Goal: Task Accomplishment & Management: Manage account settings

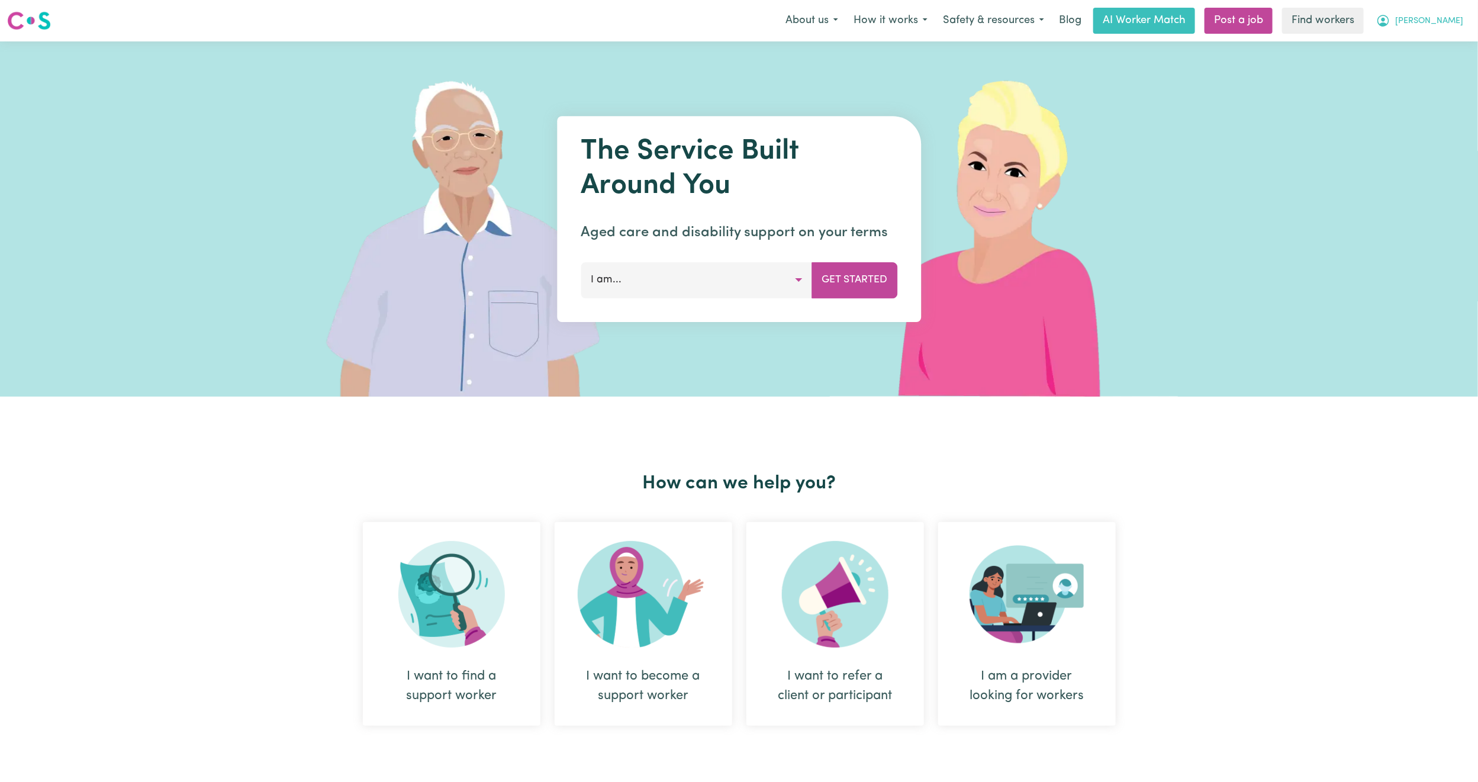
click at [1449, 27] on span "[PERSON_NAME]" at bounding box center [1429, 21] width 68 height 13
click at [1430, 66] on link "Logout" at bounding box center [1424, 68] width 94 height 22
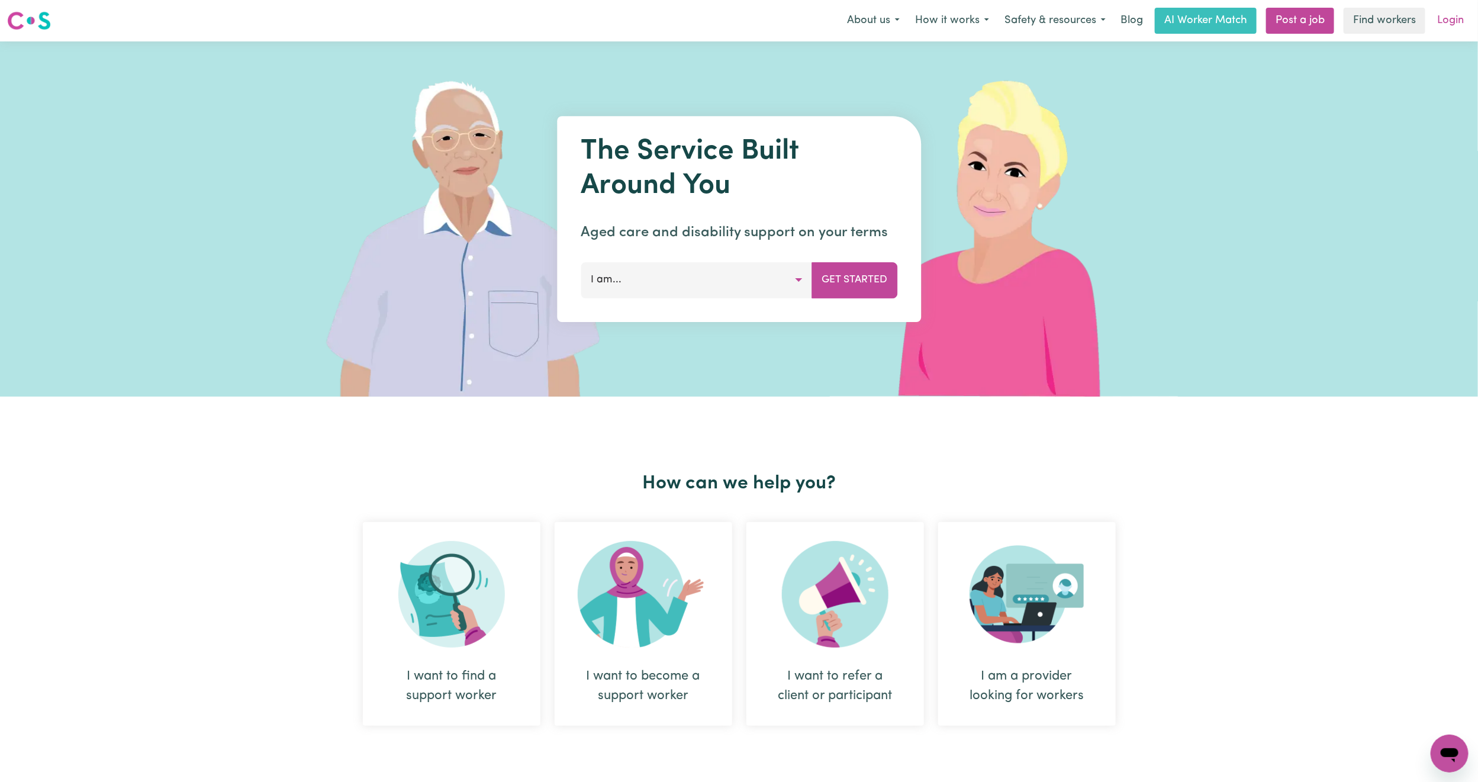
click at [1458, 15] on link "Login" at bounding box center [1450, 21] width 41 height 26
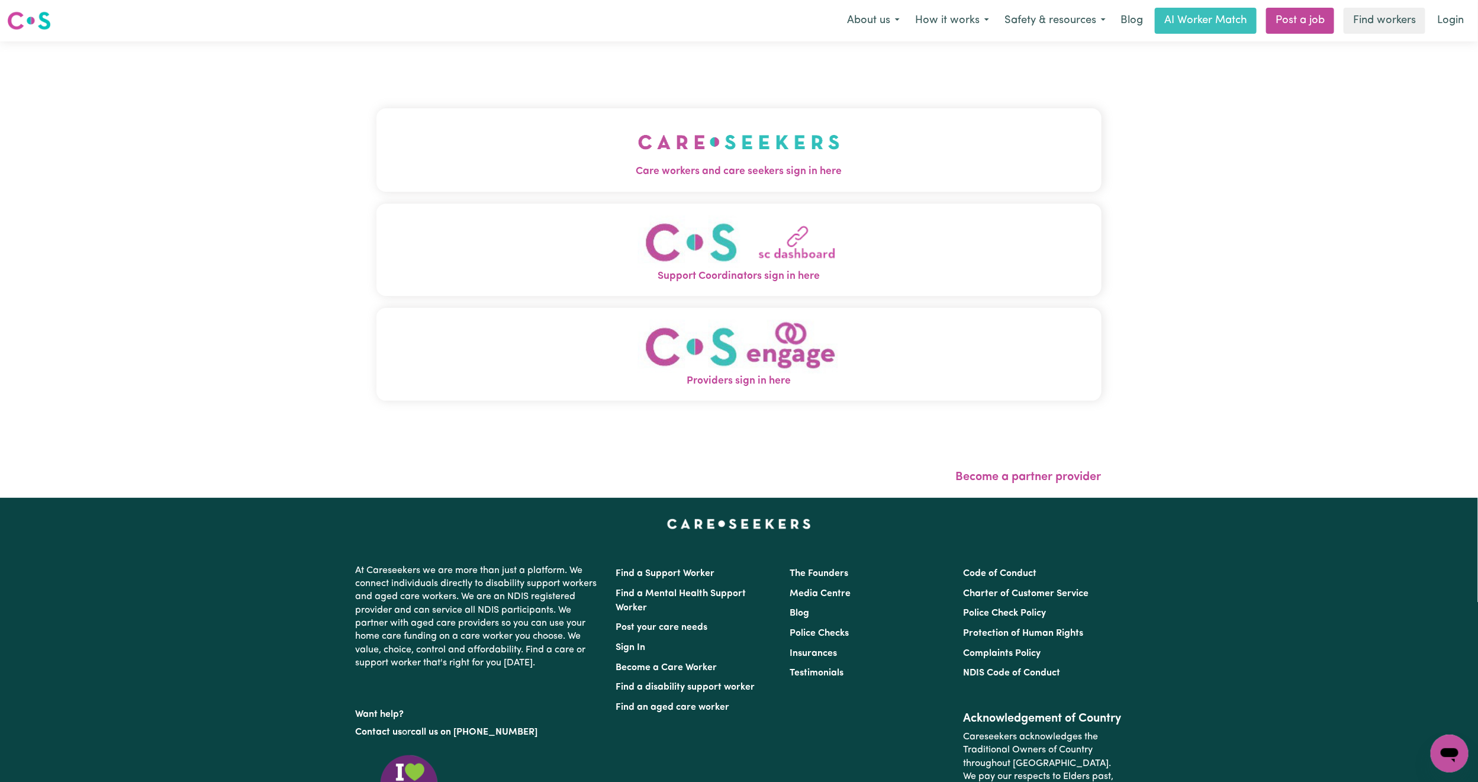
click at [698, 150] on img "Care workers and care seekers sign in here" at bounding box center [739, 142] width 202 height 44
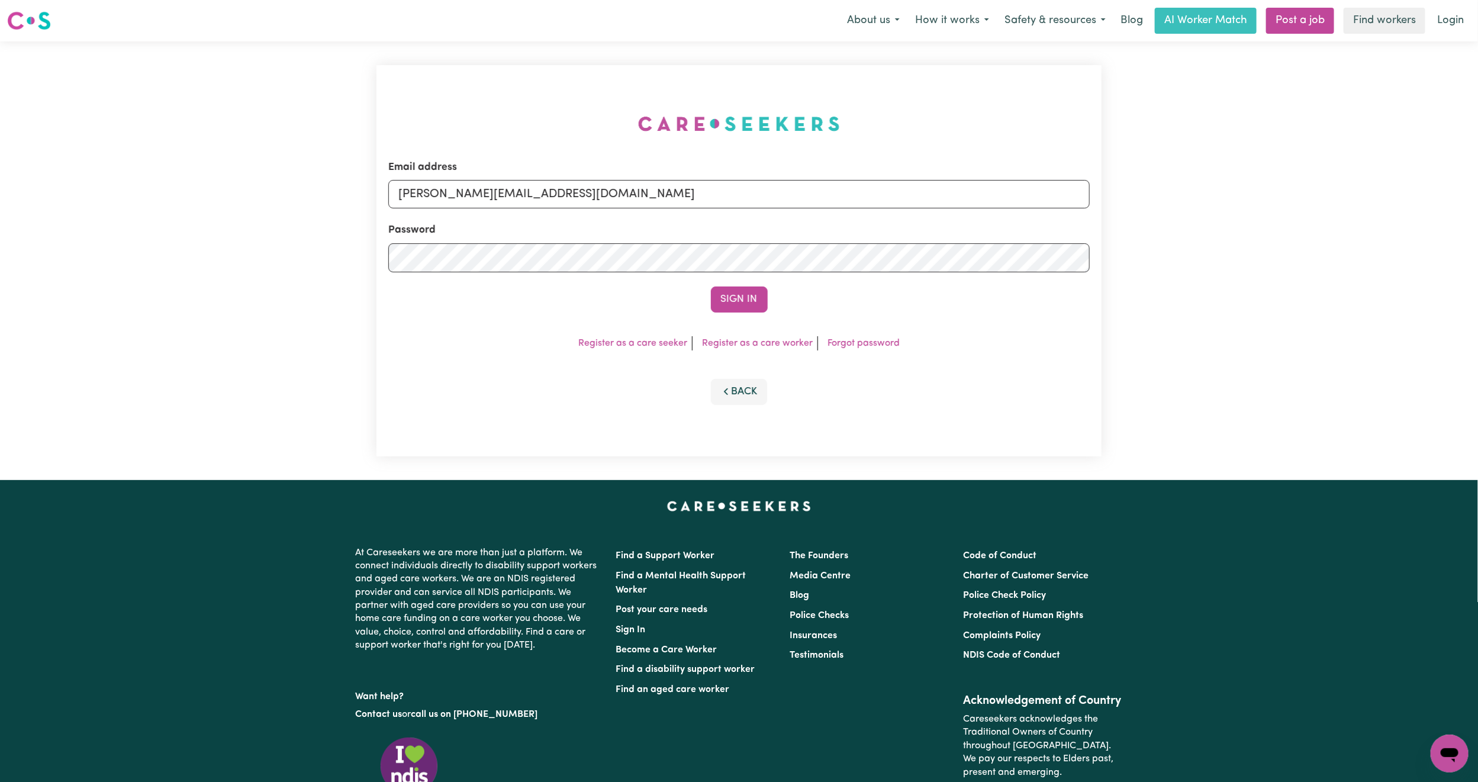
click at [585, 169] on div "Email address mikayla+engage@careseekers.com.au" at bounding box center [739, 184] width 702 height 49
drag, startPoint x: 552, startPoint y: 202, endPoint x: 558, endPoint y: 208, distance: 8.4
click at [552, 202] on input "[PERSON_NAME][EMAIL_ADDRESS][DOMAIN_NAME]" at bounding box center [739, 194] width 702 height 28
drag, startPoint x: 459, startPoint y: 196, endPoint x: 755, endPoint y: 211, distance: 297.0
click at [755, 211] on form "Email address [EMAIL_ADDRESS][PERSON_NAME][DOMAIN_NAME] Password Sign In" at bounding box center [739, 236] width 702 height 153
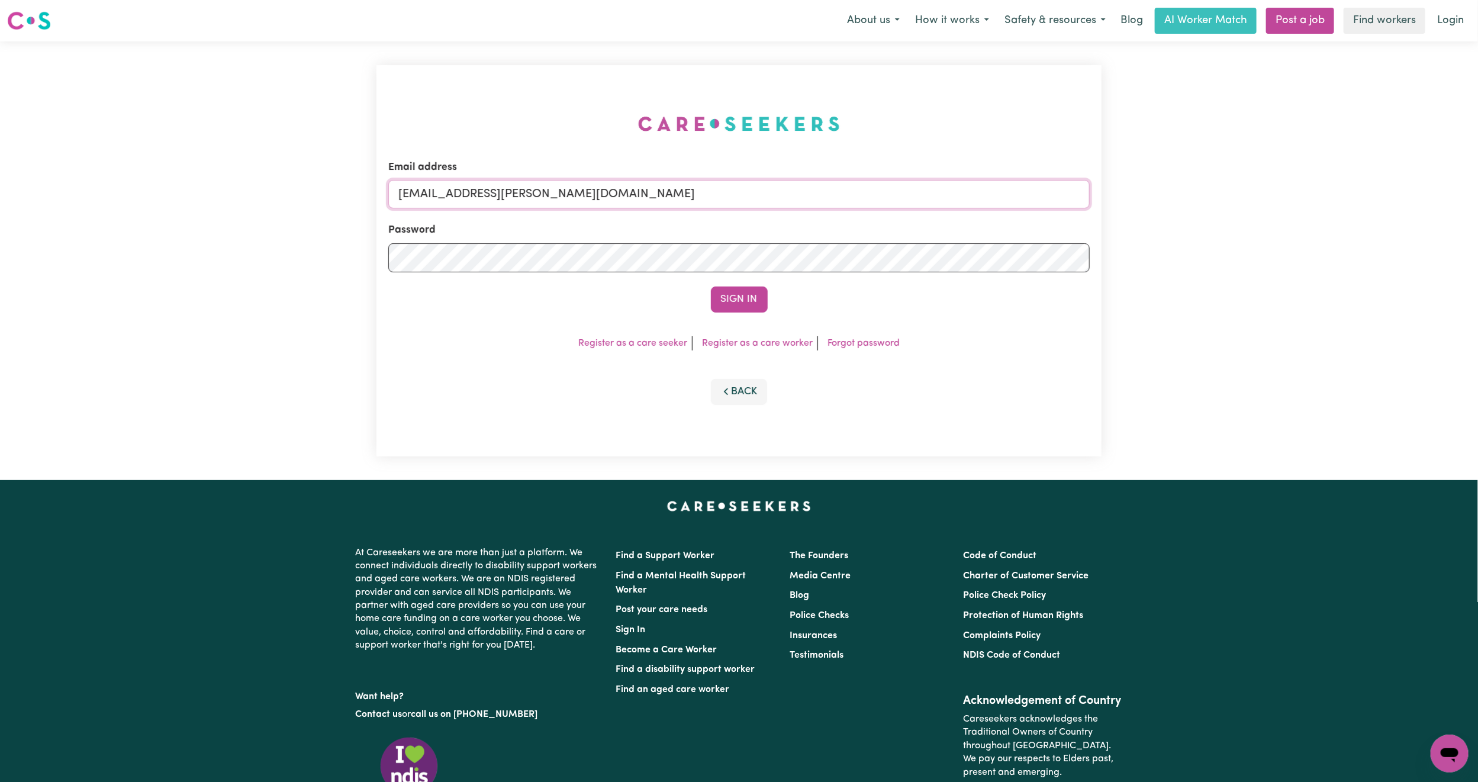
paste input "KristinBrookfield"
type input "superuser~KristinBrookfield@careseekers.com.au"
click at [745, 299] on button "Sign In" at bounding box center [739, 300] width 57 height 26
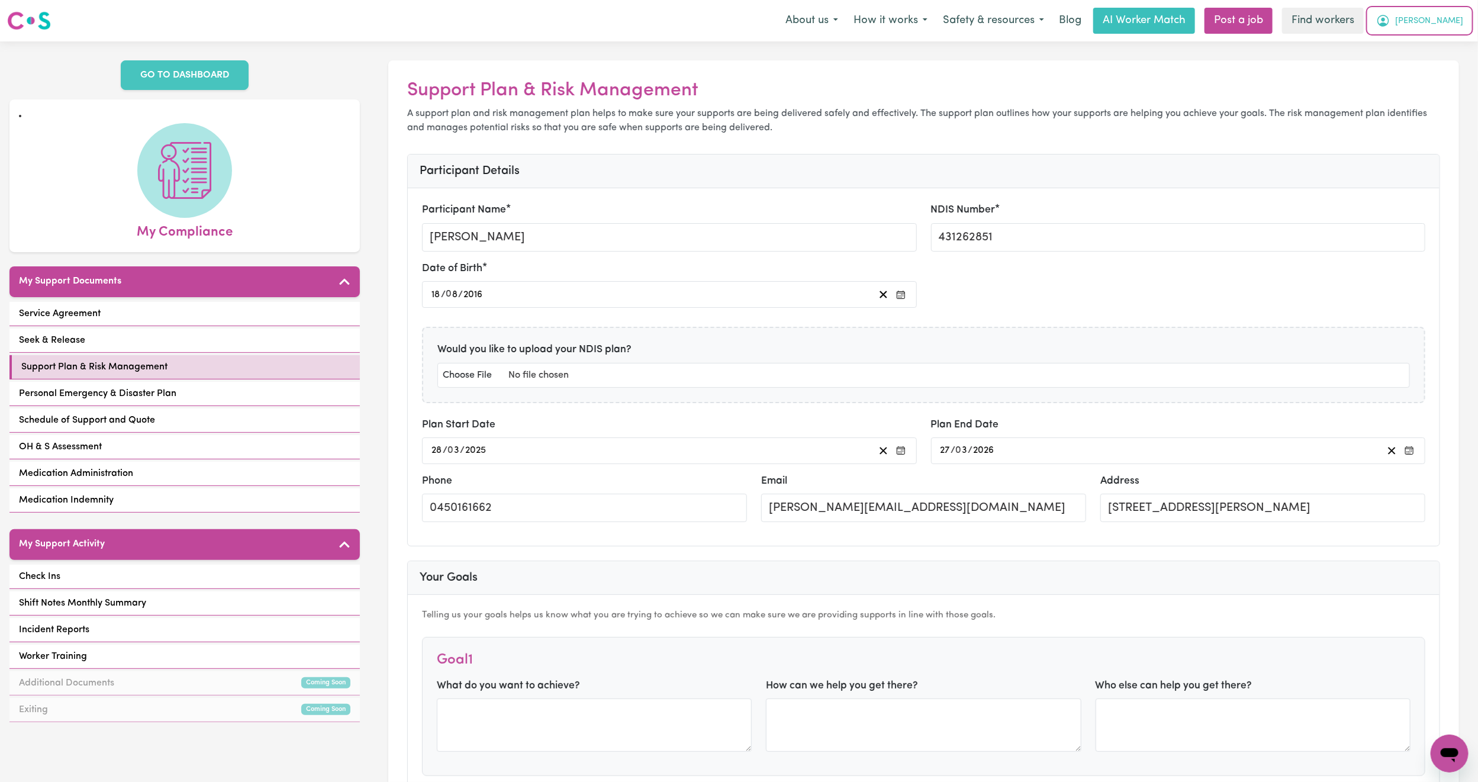
click at [1452, 21] on span "[PERSON_NAME]" at bounding box center [1429, 21] width 68 height 13
click at [1426, 70] on link "Logout" at bounding box center [1424, 68] width 94 height 22
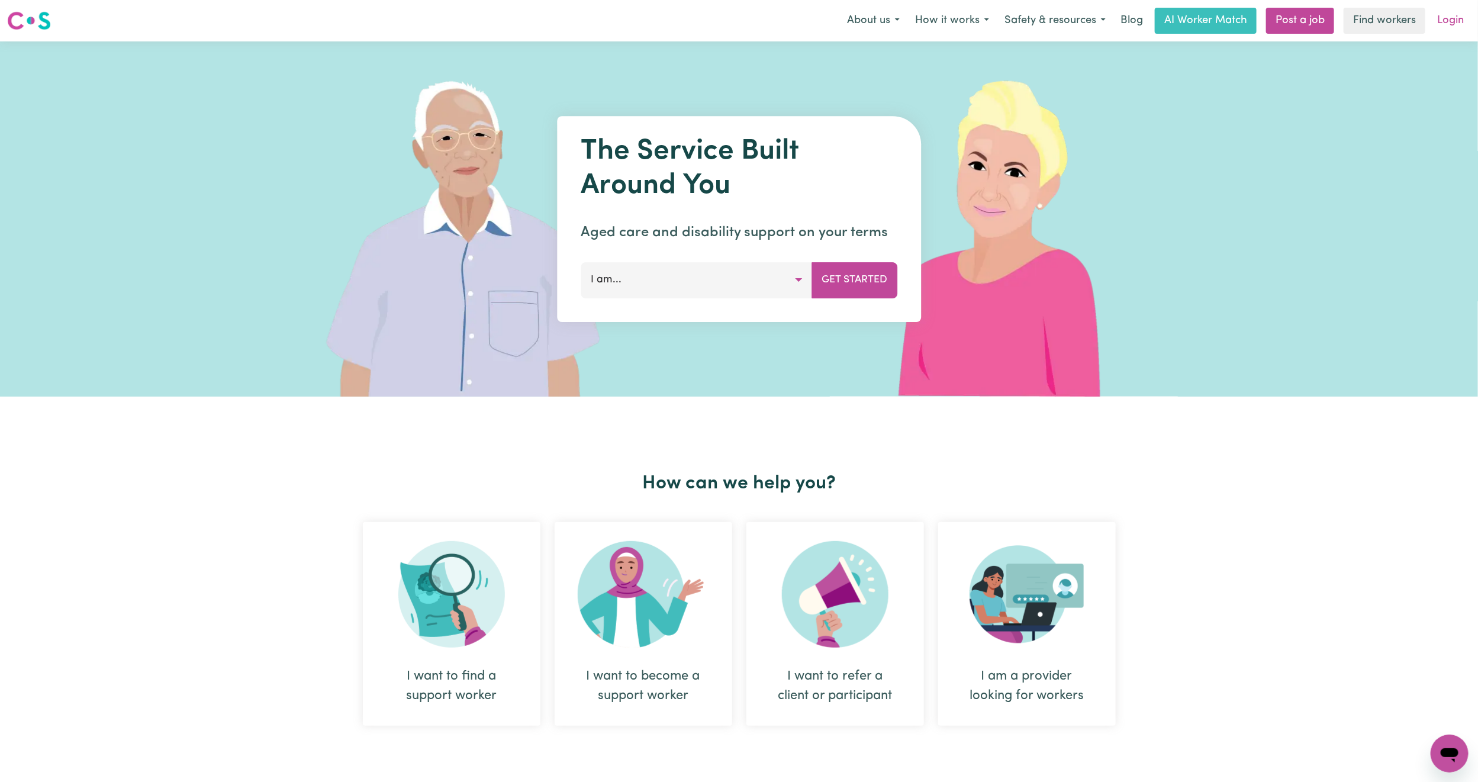
click at [1452, 22] on link "Login" at bounding box center [1450, 21] width 41 height 26
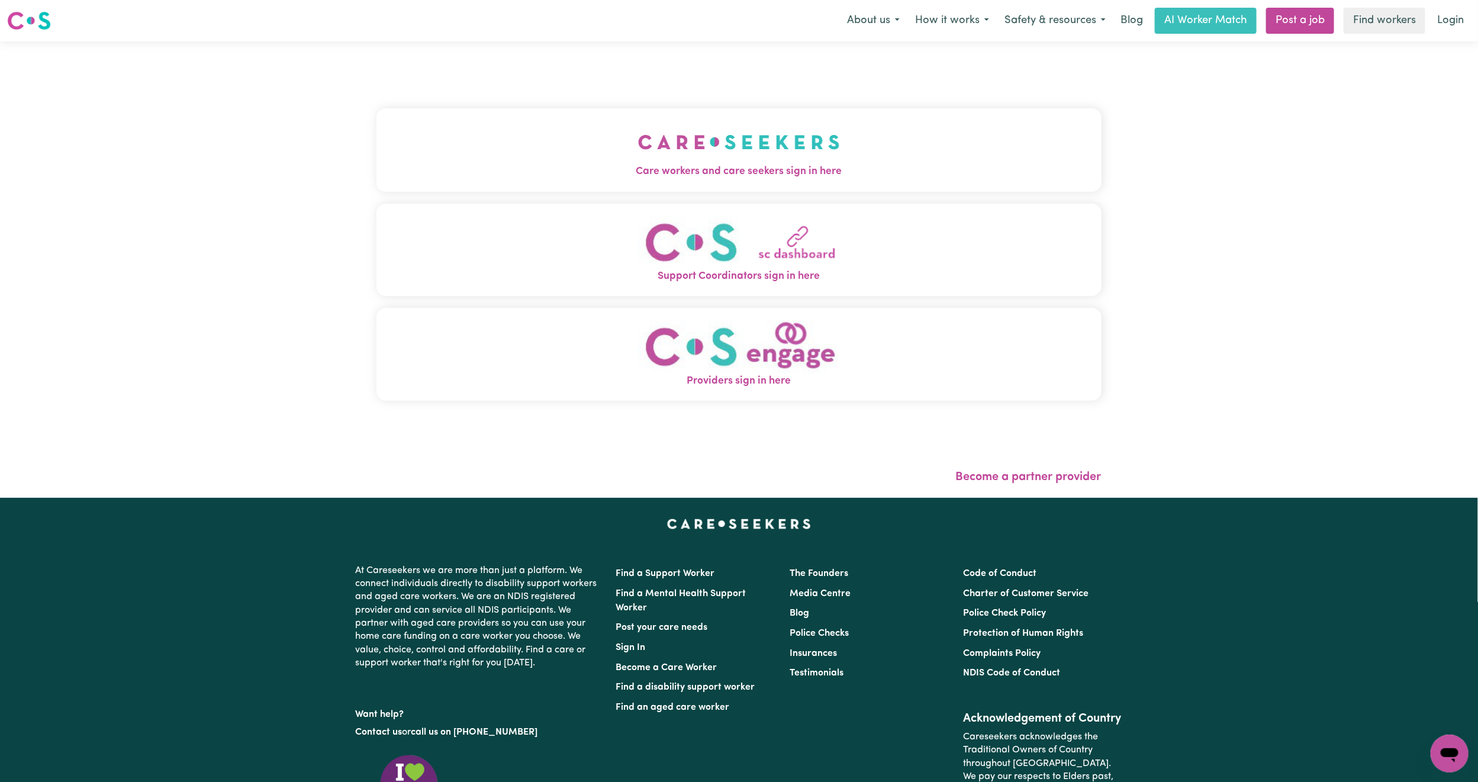
drag, startPoint x: 648, startPoint y: 146, endPoint x: 627, endPoint y: 136, distance: 23.8
click at [648, 146] on img "Care workers and care seekers sign in here" at bounding box center [739, 142] width 202 height 44
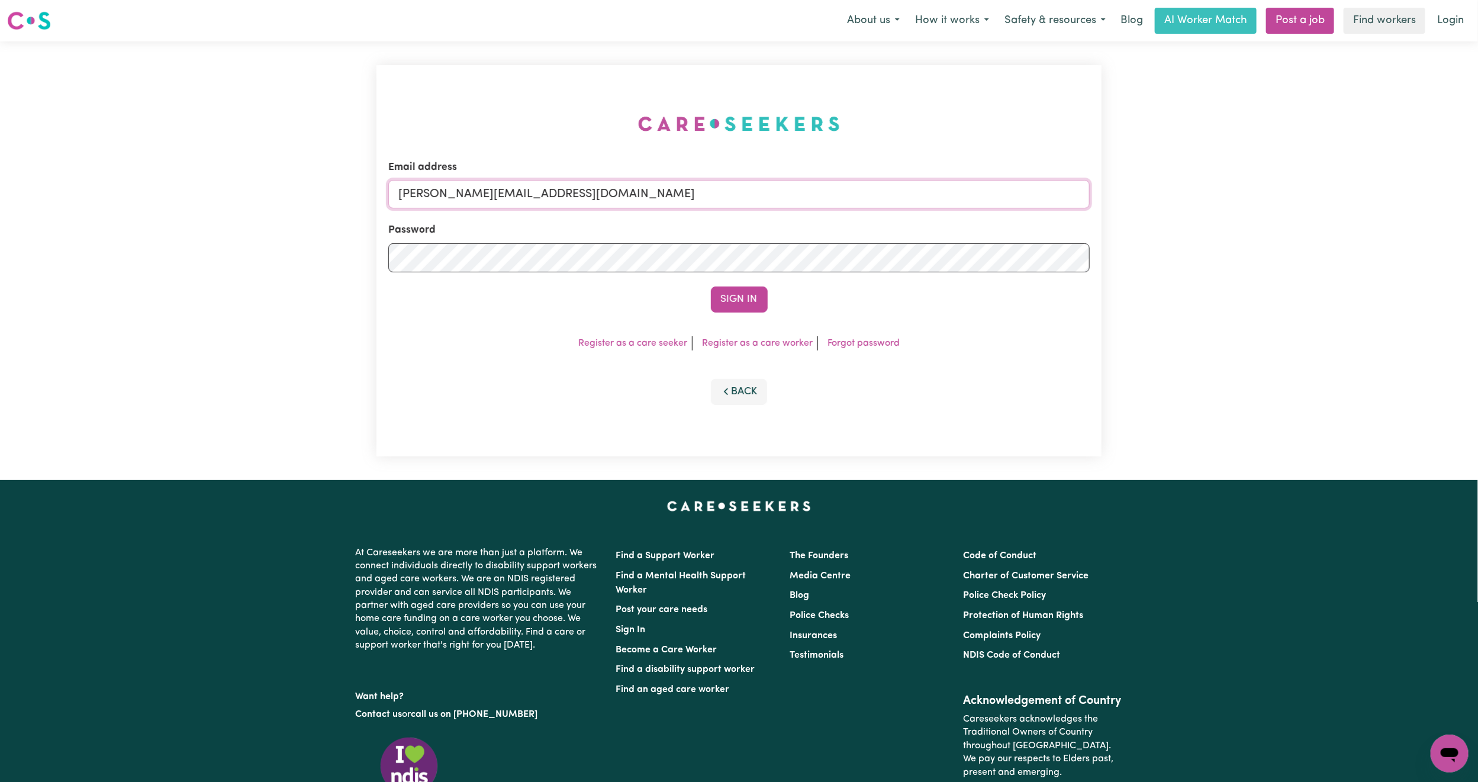
click at [510, 187] on input "[PERSON_NAME][EMAIL_ADDRESS][DOMAIN_NAME]" at bounding box center [739, 194] width 702 height 28
drag, startPoint x: 458, startPoint y: 201, endPoint x: 796, endPoint y: 214, distance: 338.3
click at [796, 214] on form "Email address [EMAIL_ADDRESS][PERSON_NAME][DOMAIN_NAME] Password Sign In" at bounding box center [739, 236] width 702 height 153
type input "superuser~[PERSON_NAME][EMAIL_ADDRESS][PERSON_NAME][DOMAIN_NAME]"
click at [711, 287] on button "Sign In" at bounding box center [739, 300] width 57 height 26
